Goal: Task Accomplishment & Management: Use online tool/utility

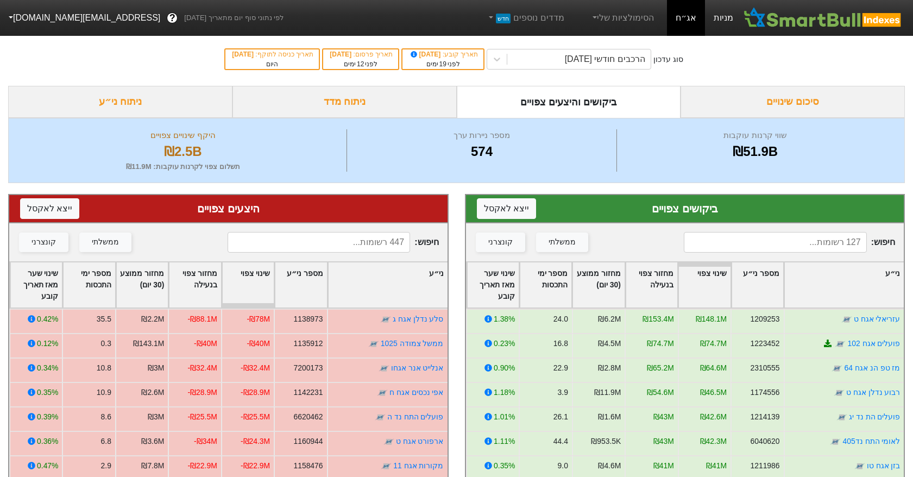
click at [720, 14] on link "מניות" at bounding box center [723, 18] width 37 height 36
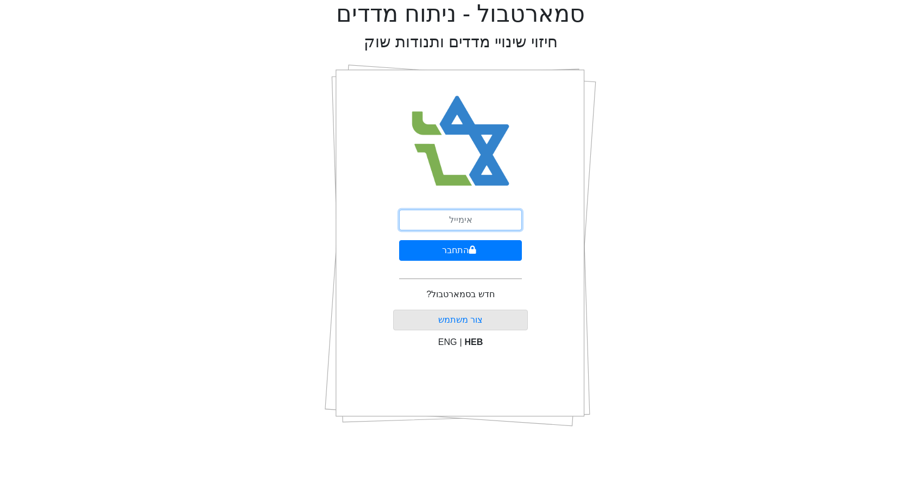
click at [464, 219] on input "email" at bounding box center [460, 220] width 123 height 21
type input "[PERSON_NAME][EMAIL_ADDRESS][DOMAIN_NAME]"
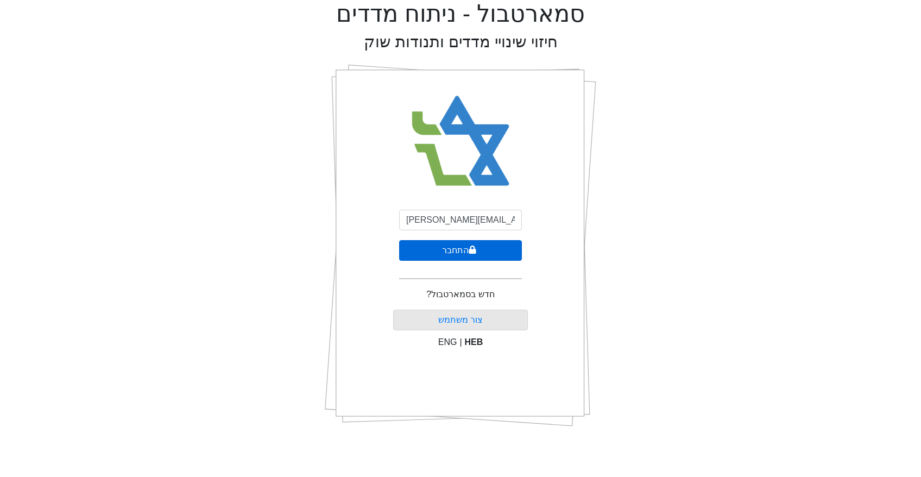
click at [459, 248] on button "התחבר" at bounding box center [460, 250] width 123 height 21
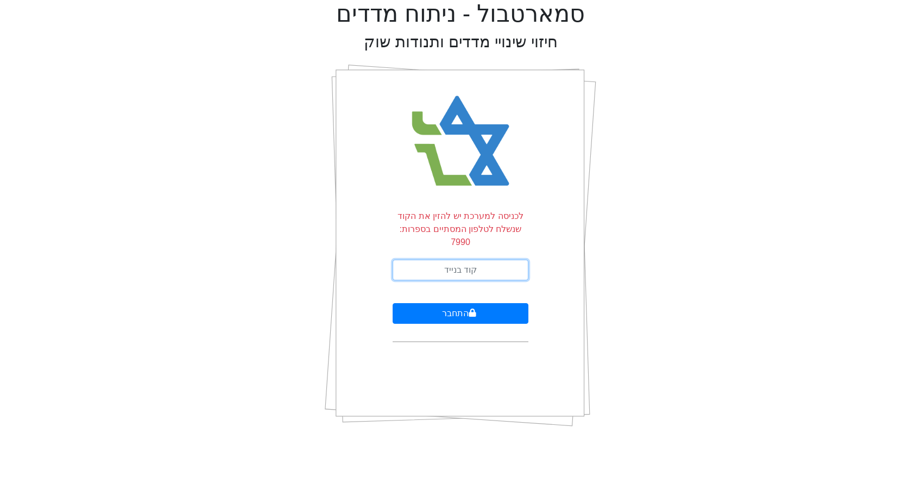
click at [442, 259] on input "text" at bounding box center [460, 269] width 136 height 21
type input "346193"
click at [392, 303] on button "התחבר" at bounding box center [460, 313] width 136 height 21
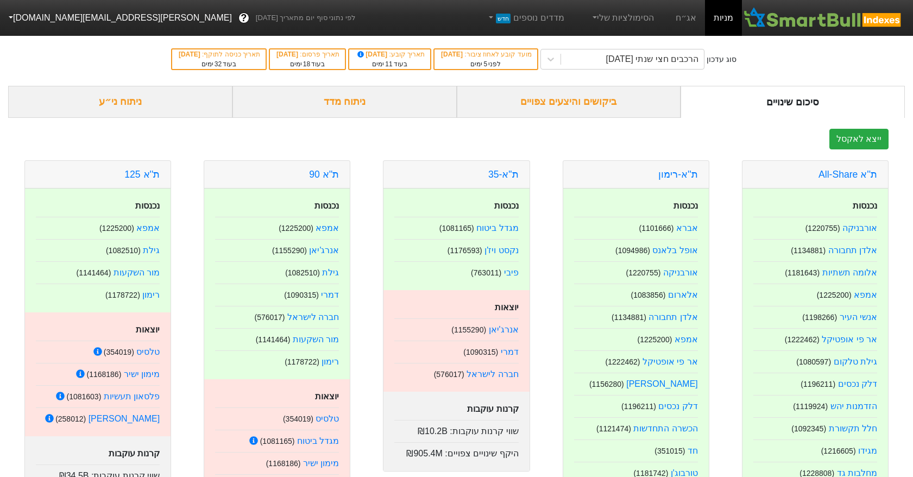
click at [559, 107] on div "ביקושים והיצעים צפויים" at bounding box center [569, 102] width 224 height 32
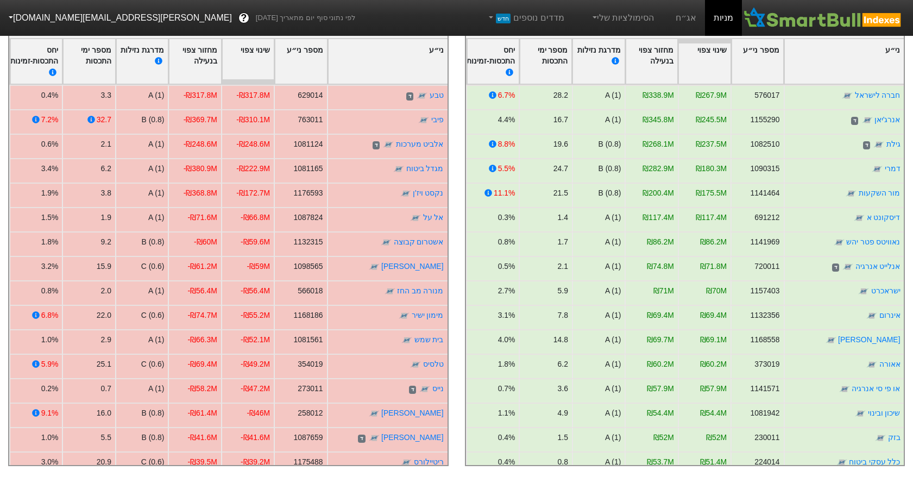
scroll to position [221, 0]
